Goal: Task Accomplishment & Management: Use online tool/utility

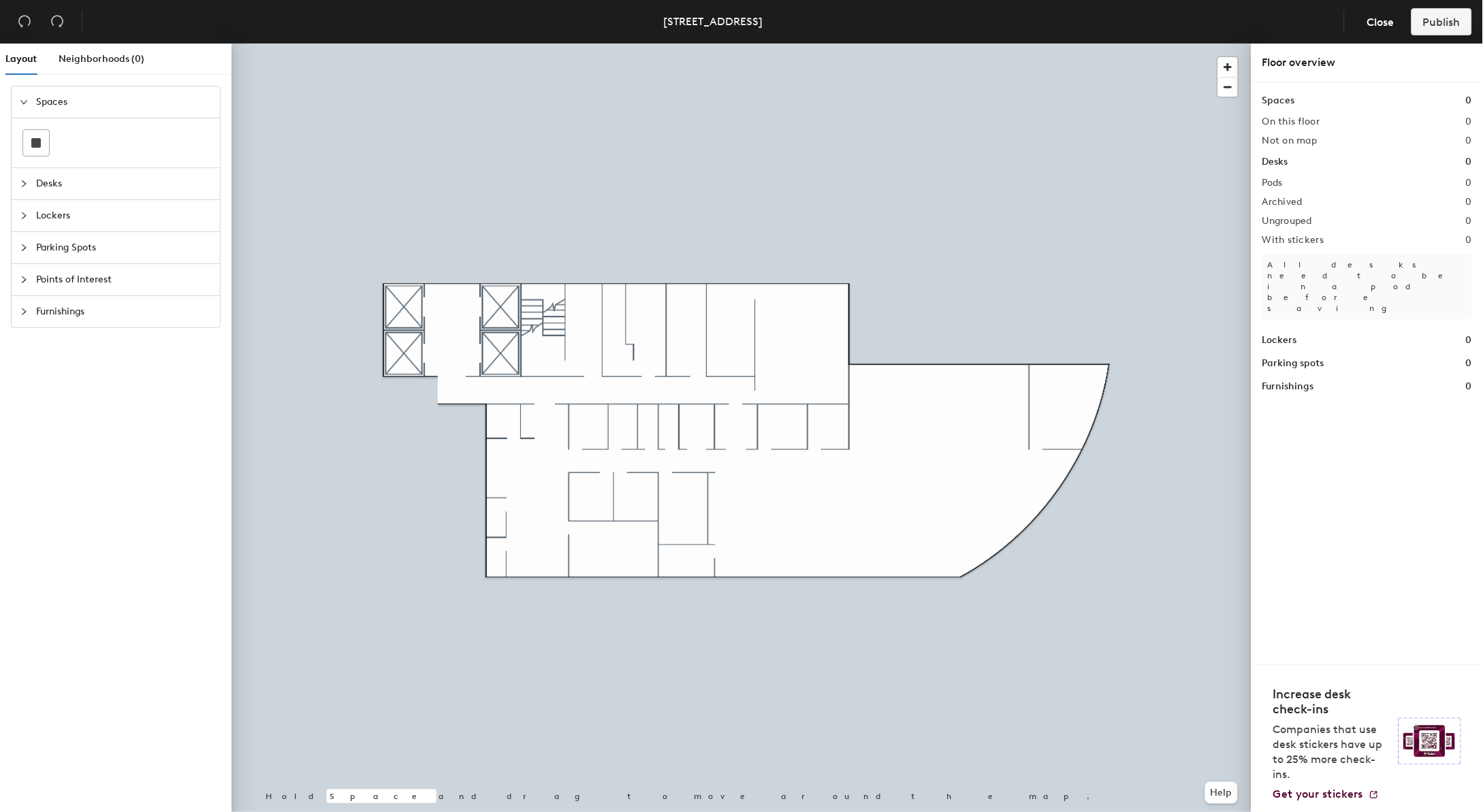
click at [22, 283] on icon "collapsed" at bounding box center [24, 279] width 8 height 8
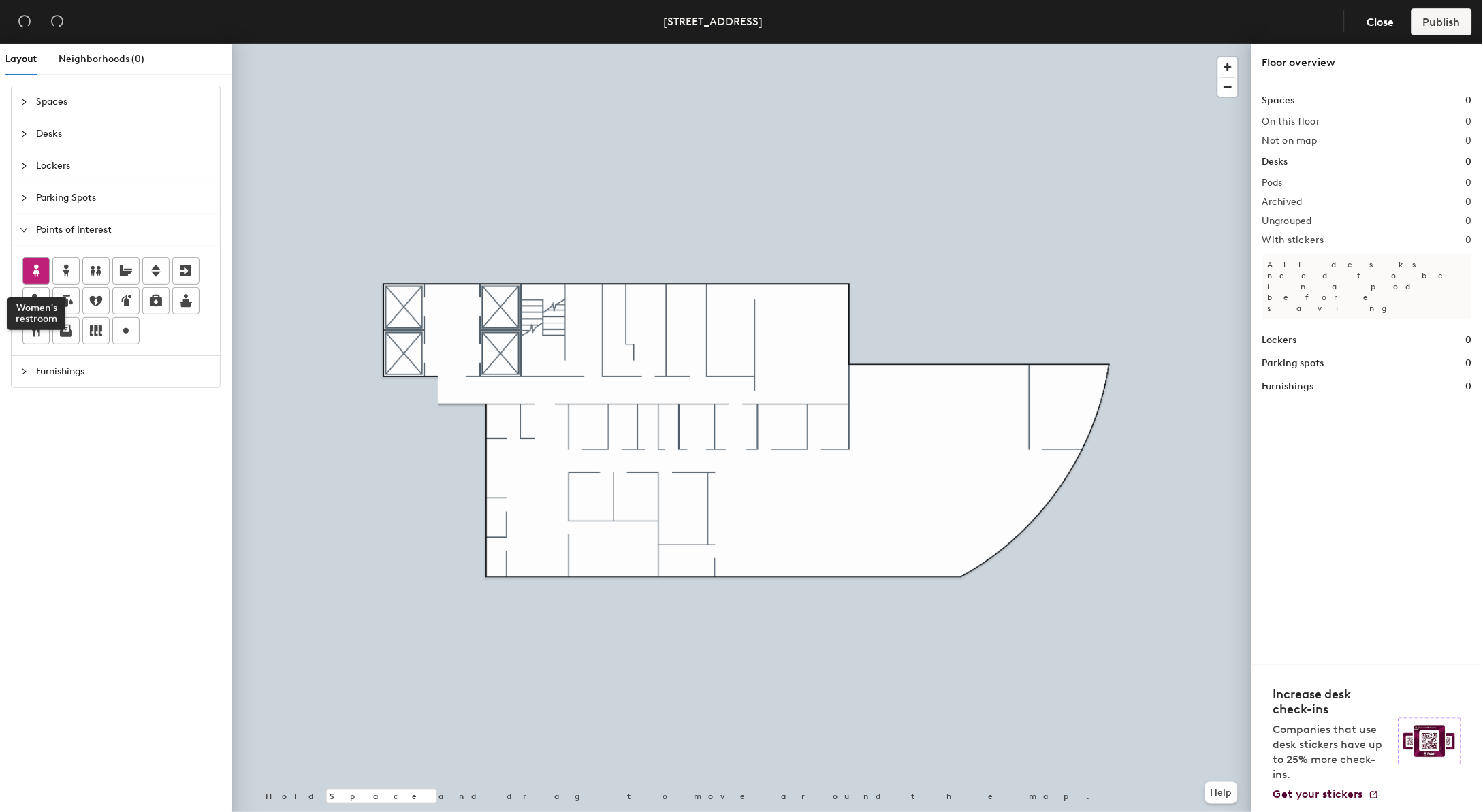
click at [37, 269] on icon at bounding box center [36, 270] width 6 height 12
click at [759, 406] on span "Done" at bounding box center [749, 402] width 40 height 23
click at [64, 270] on icon at bounding box center [66, 271] width 16 height 16
click at [690, 398] on span "Done" at bounding box center [693, 403] width 40 height 23
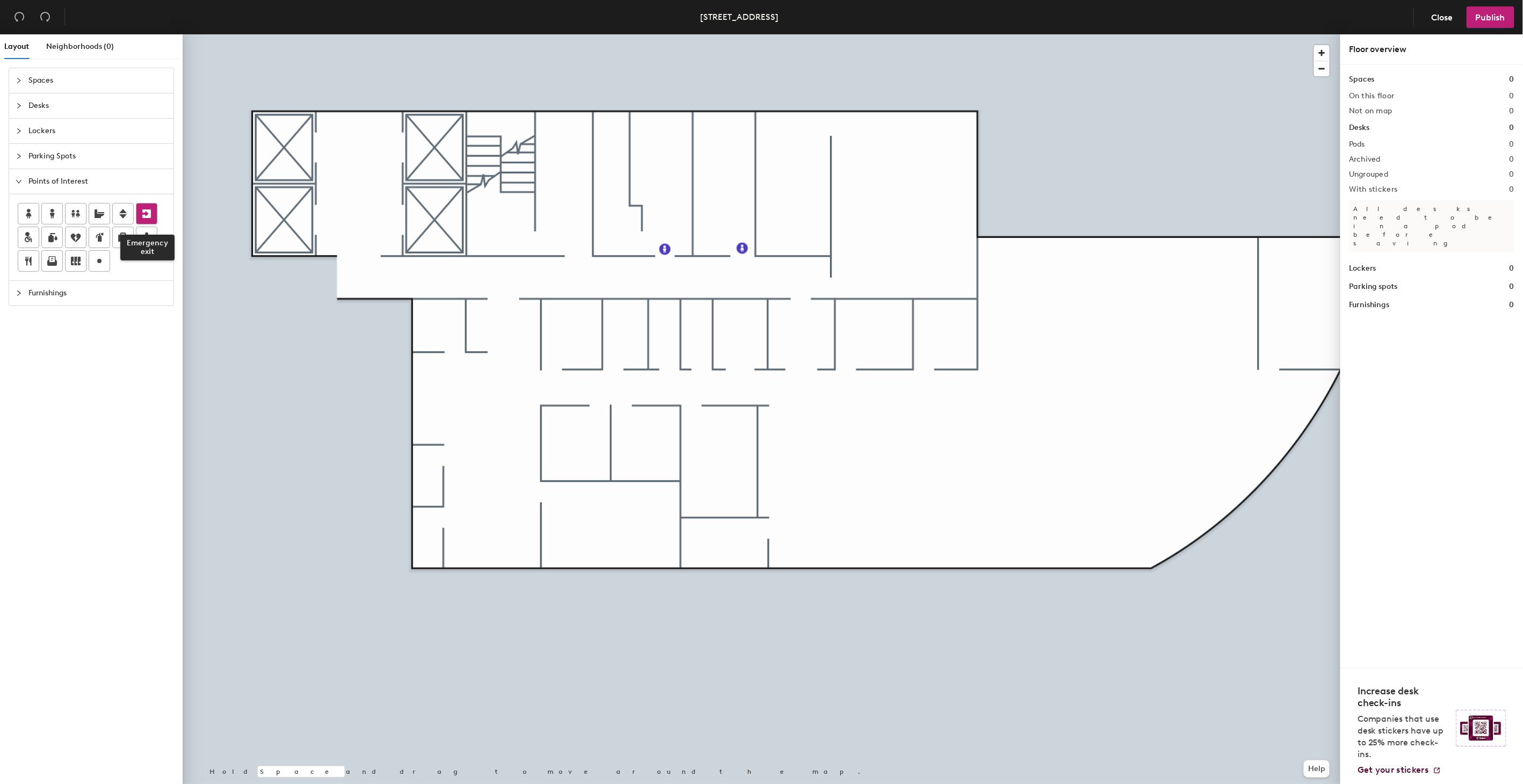
click at [142, 213] on icon at bounding box center [147, 214] width 13 height 13
click at [615, 277] on span "Done" at bounding box center [612, 274] width 32 height 18
click at [47, 259] on icon at bounding box center [52, 261] width 13 height 13
click at [797, 370] on span "Done" at bounding box center [795, 369] width 32 height 18
click at [43, 262] on div at bounding box center [52, 261] width 20 height 20
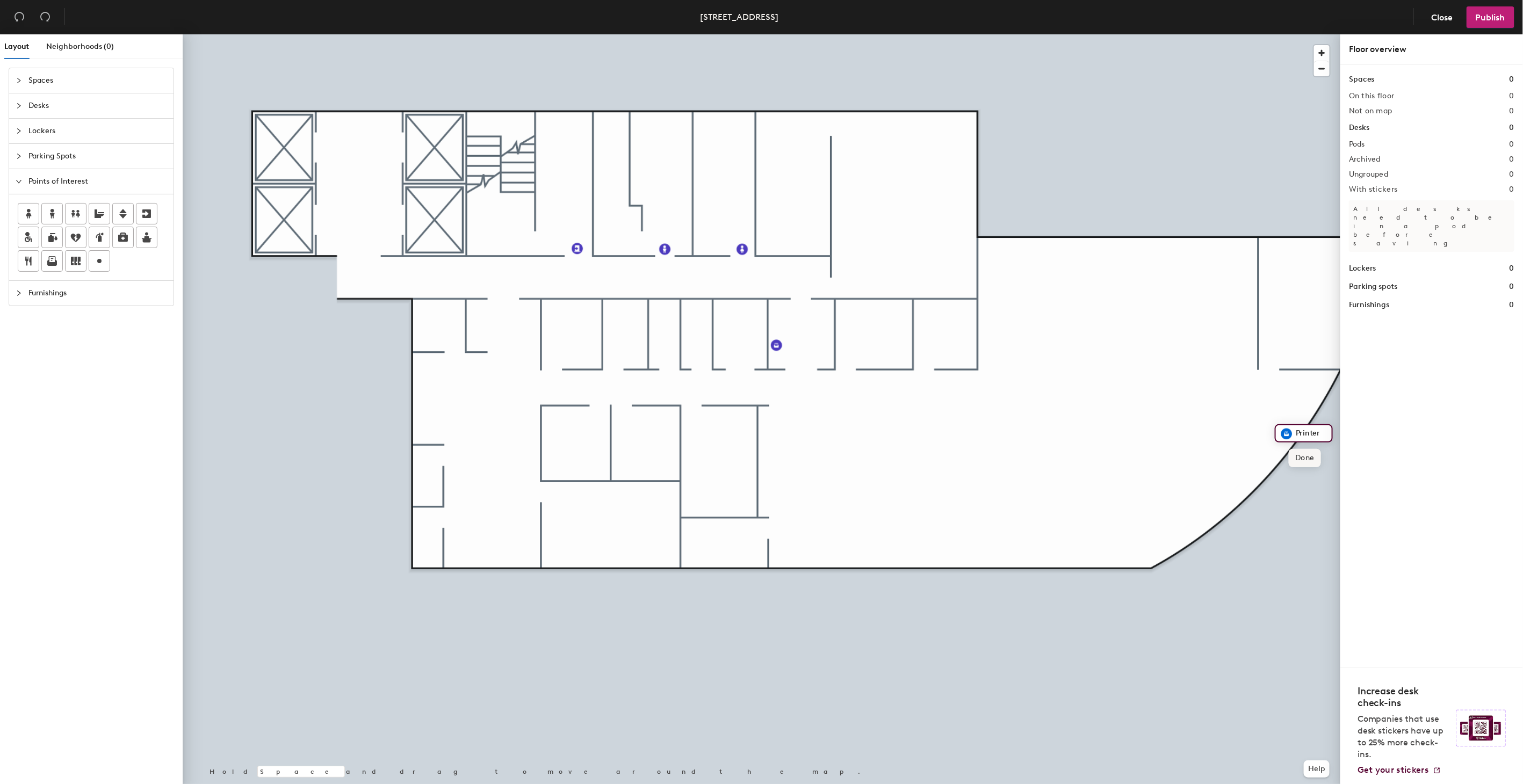
click at [1169, 460] on span "Done" at bounding box center [1304, 458] width 32 height 18
click at [121, 216] on icon at bounding box center [123, 213] width 7 height 9
click at [378, 209] on span "Done" at bounding box center [378, 209] width 32 height 18
click at [18, 290] on div at bounding box center [22, 293] width 13 height 12
click at [20, 206] on icon "expanded" at bounding box center [18, 206] width 5 height 3
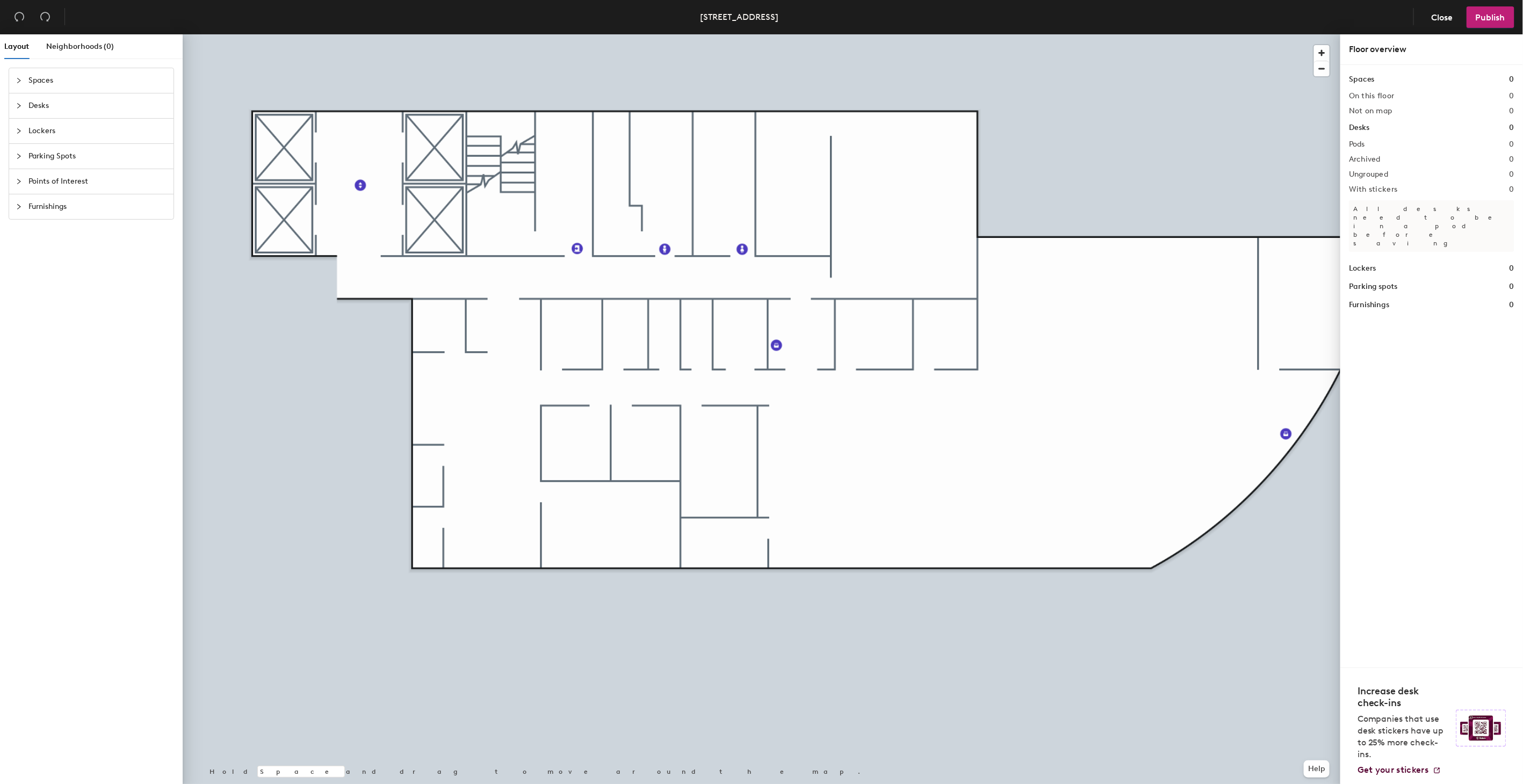
click at [18, 162] on div at bounding box center [22, 156] width 13 height 12
click at [14, 162] on div "Parking Spots" at bounding box center [92, 156] width 165 height 25
click at [16, 128] on icon "collapsed" at bounding box center [19, 131] width 6 height 6
drag, startPoint x: 16, startPoint y: 128, endPoint x: 20, endPoint y: 133, distance: 6.4
click at [20, 133] on icon "expanded" at bounding box center [19, 131] width 6 height 6
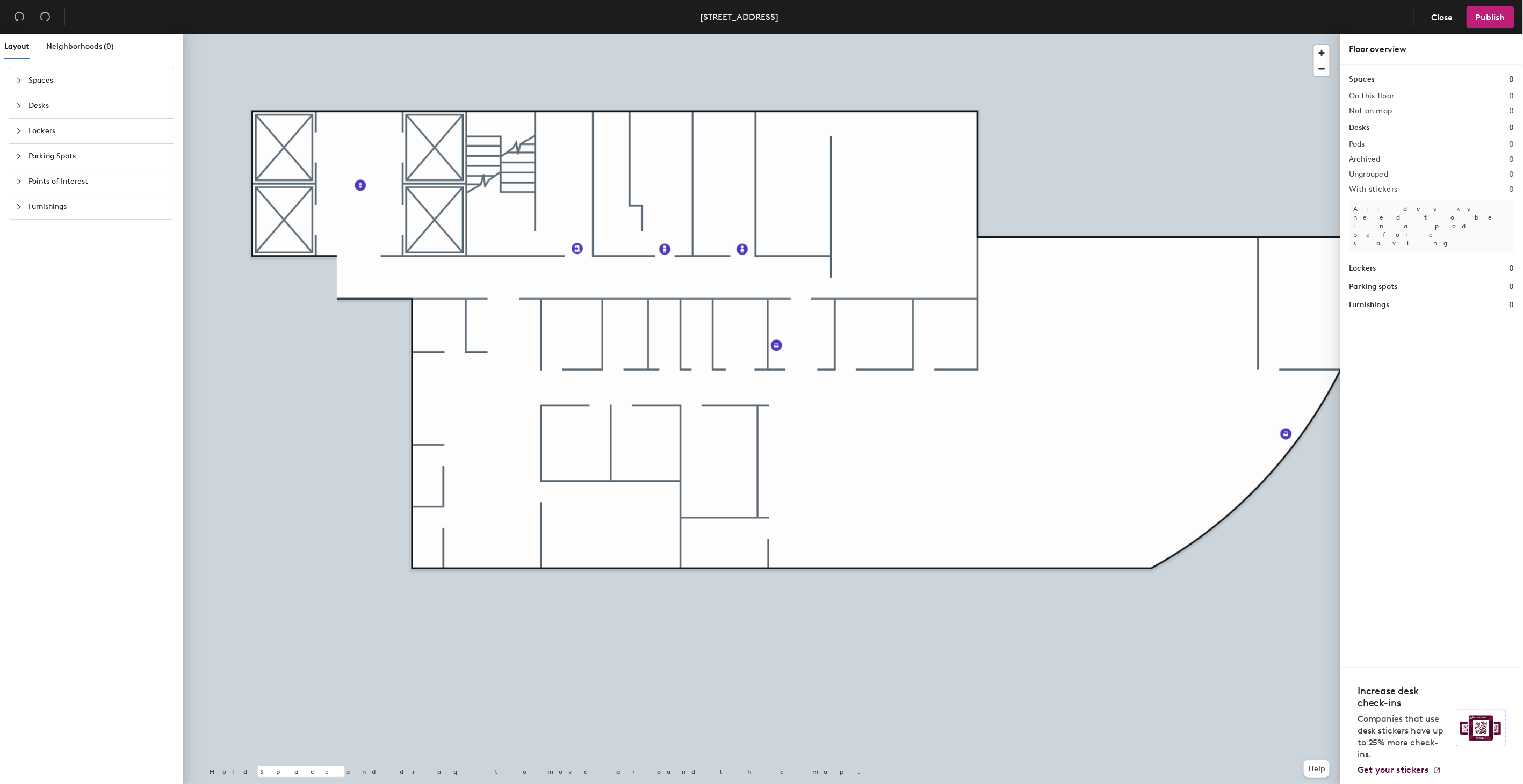
click at [18, 175] on div at bounding box center [22, 181] width 13 height 12
click at [97, 261] on circle at bounding box center [100, 261] width 4 height 4
click at [531, 297] on input "Main" at bounding box center [528, 297] width 35 height 15
paste input "entrance"
type input "Main entrance"
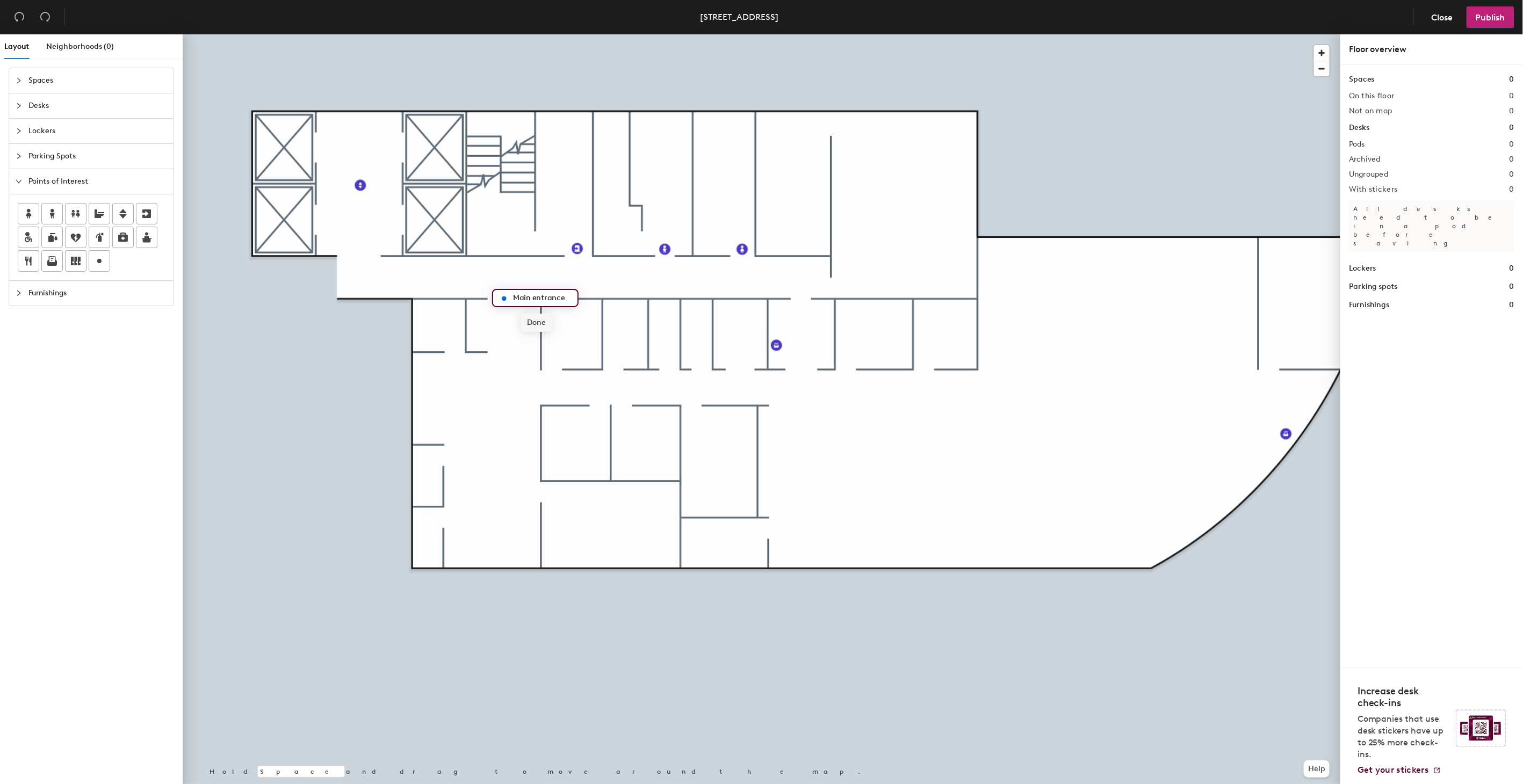
click at [532, 318] on span "Done" at bounding box center [537, 322] width 32 height 18
click at [101, 258] on icon at bounding box center [100, 261] width 13 height 13
click at [811, 297] on input "entrance" at bounding box center [827, 297] width 39 height 15
type input "Sub-entrance"
click at [1169, 20] on span "Publish" at bounding box center [1490, 17] width 30 height 10
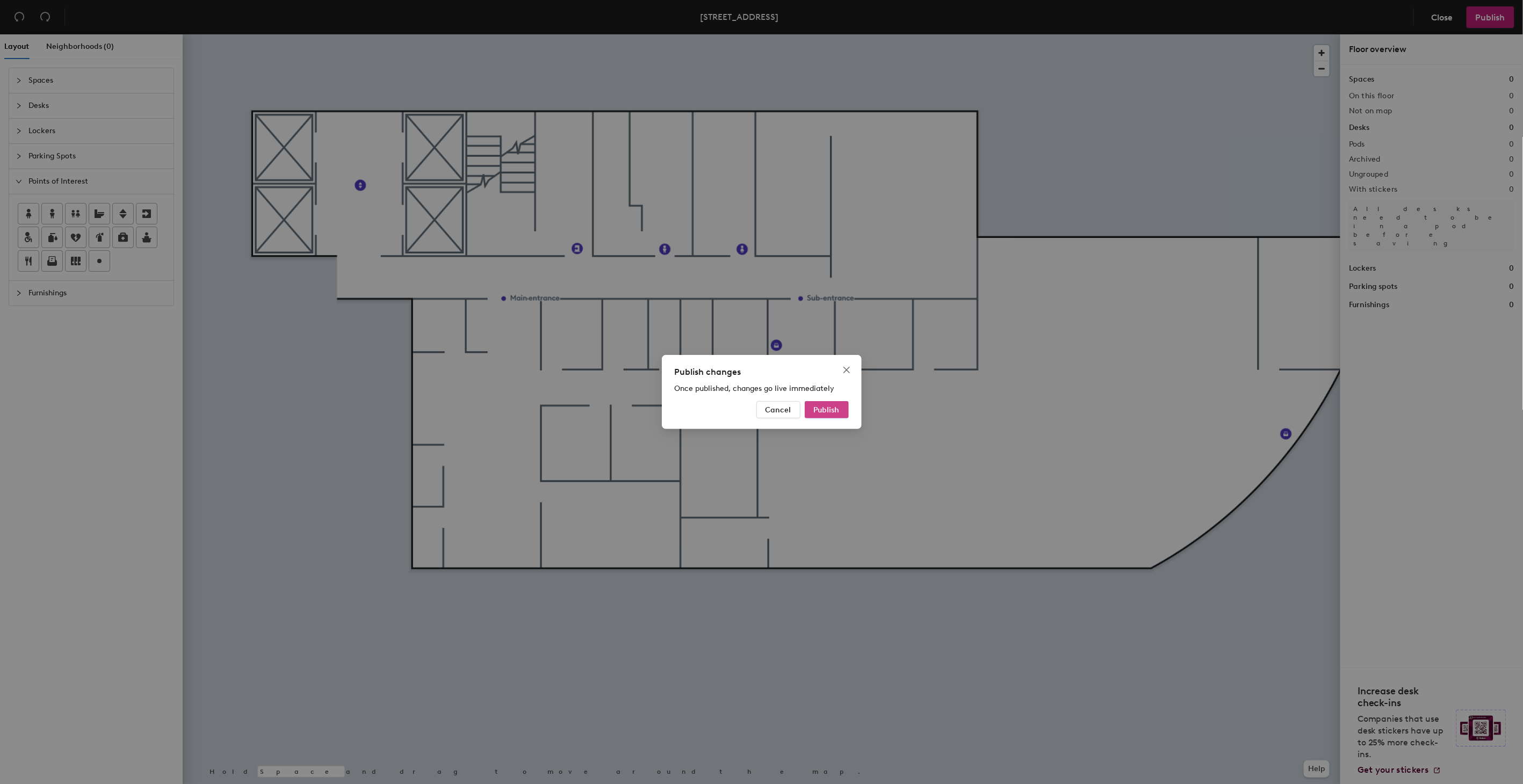
click at [823, 411] on span "Publish" at bounding box center [827, 410] width 26 height 9
